Goal: Navigation & Orientation: Find specific page/section

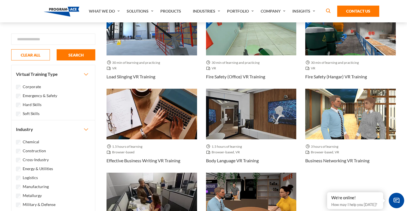
scroll to position [472, 0]
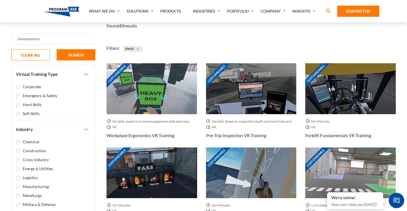
scroll to position [54, 0]
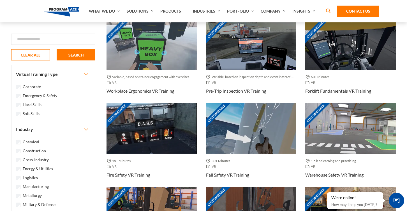
scroll to position [193, 0]
